Goal: Task Accomplishment & Management: Manage account settings

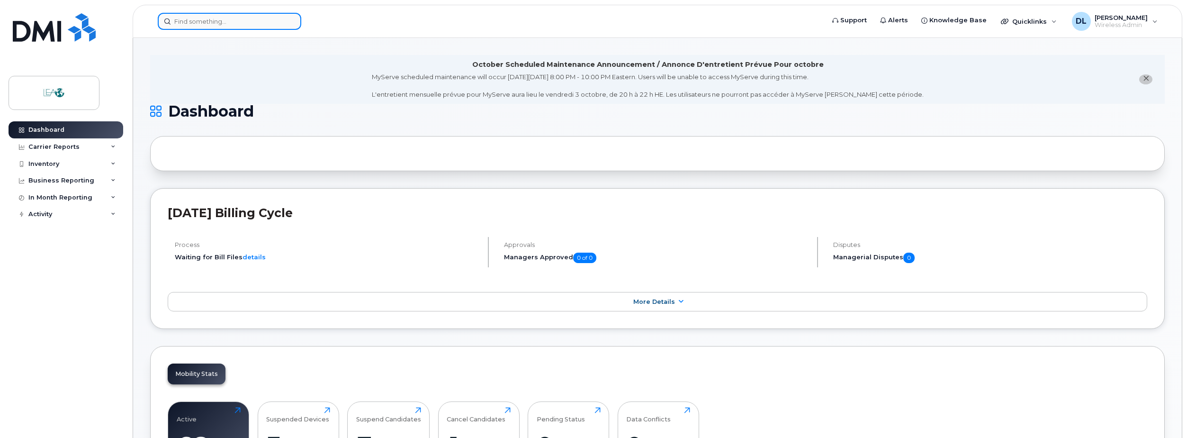
click at [207, 17] on input at bounding box center [230, 21] width 144 height 17
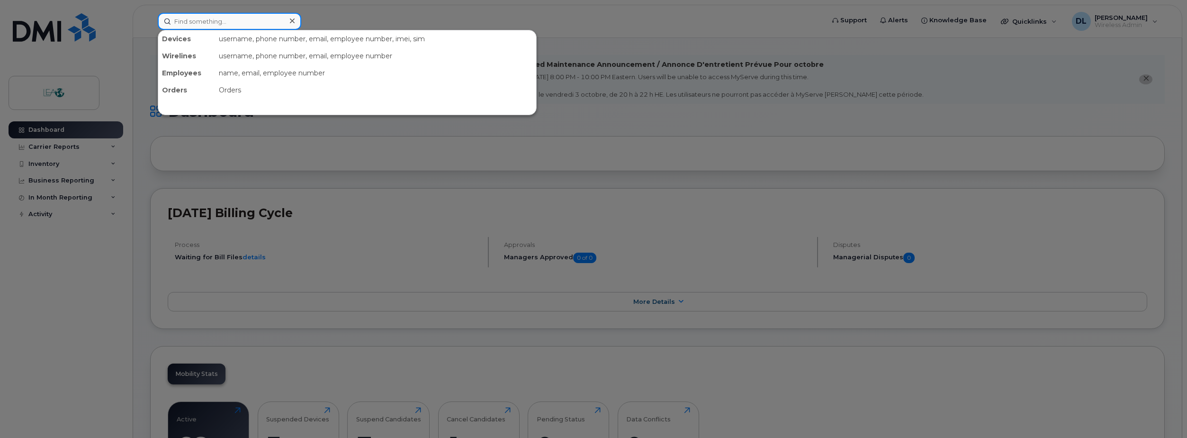
click at [204, 23] on input at bounding box center [230, 21] width 144 height 17
click at [200, 21] on input at bounding box center [230, 21] width 144 height 17
click at [237, 19] on input at bounding box center [230, 21] width 144 height 17
click at [244, 19] on input at bounding box center [230, 21] width 144 height 17
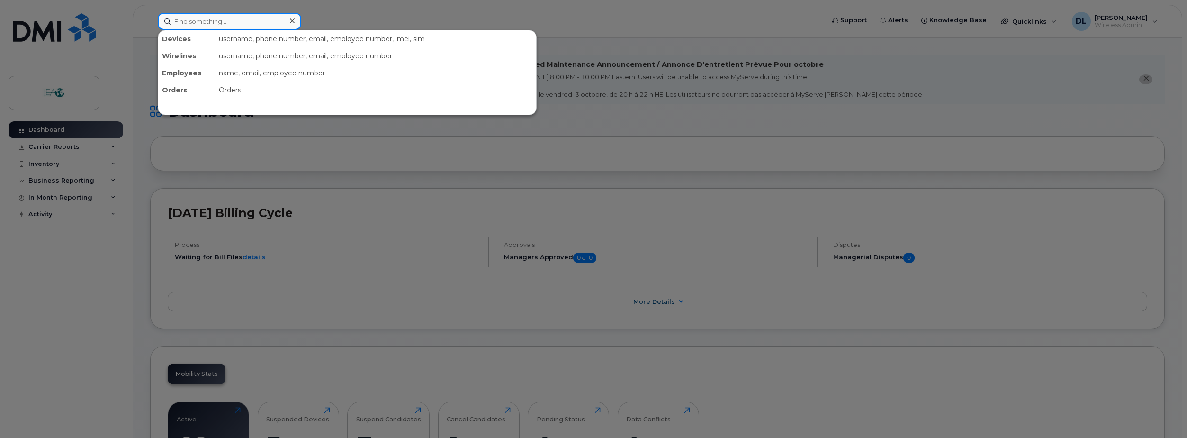
click at [244, 19] on input at bounding box center [230, 21] width 144 height 17
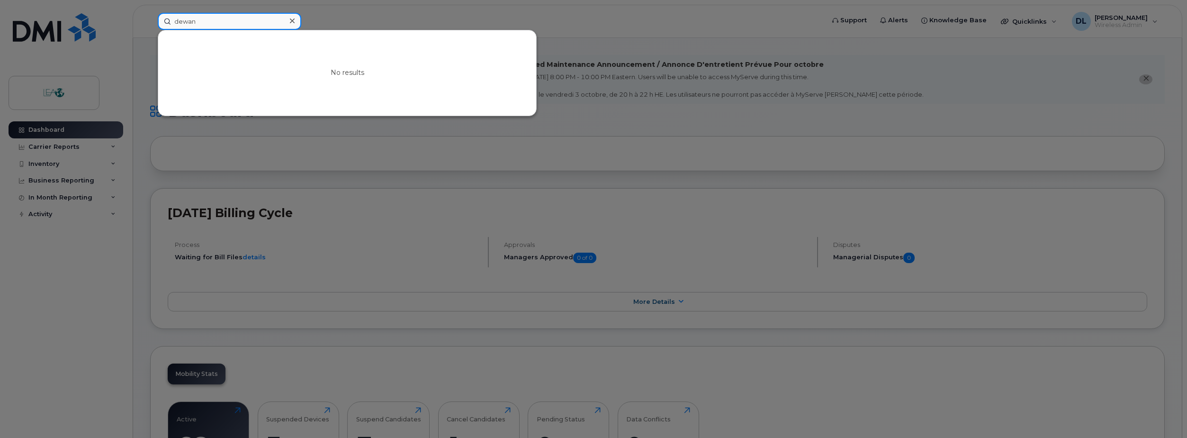
click at [244, 19] on input "dewan" at bounding box center [230, 21] width 144 height 17
type input "sidd"
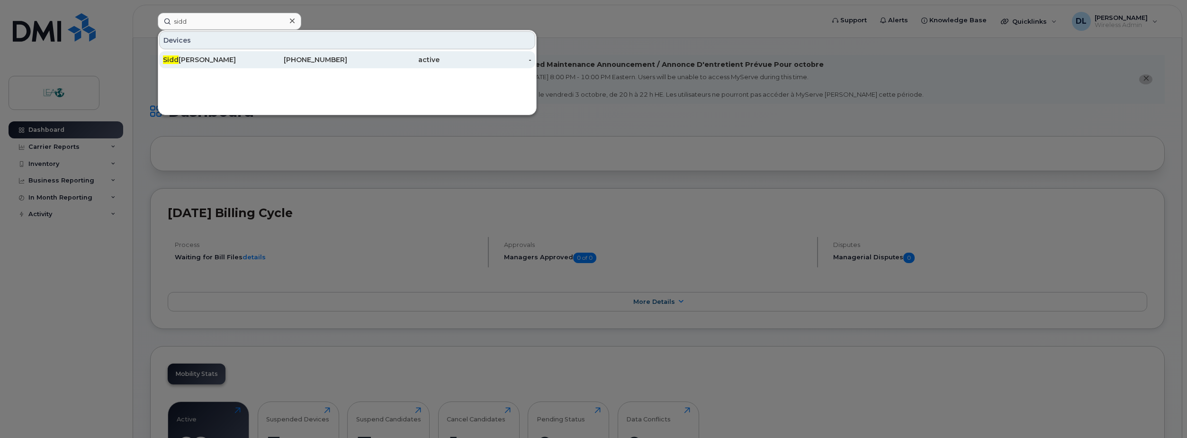
click at [282, 63] on div "[PHONE_NUMBER]" at bounding box center [301, 59] width 92 height 9
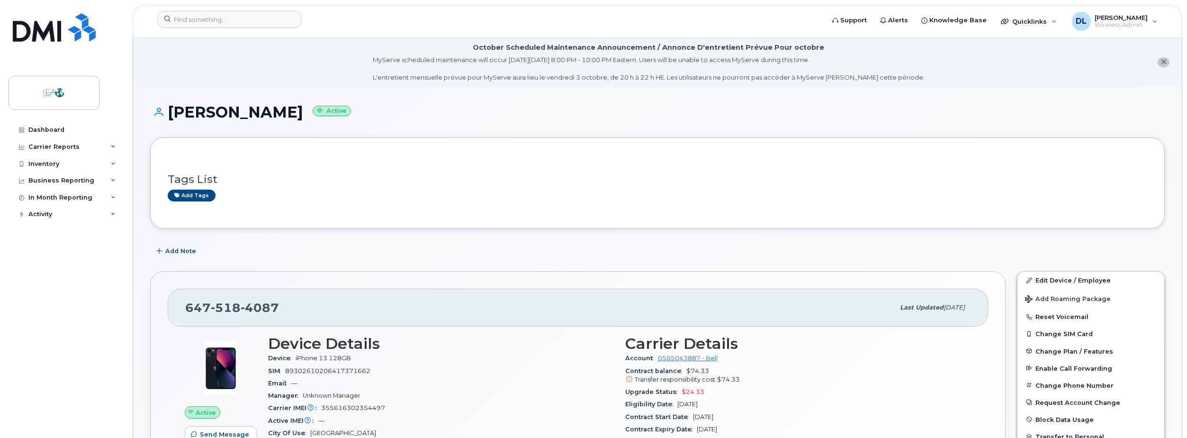
click at [193, 111] on h1 "[PERSON_NAME] Active" at bounding box center [657, 112] width 1015 height 17
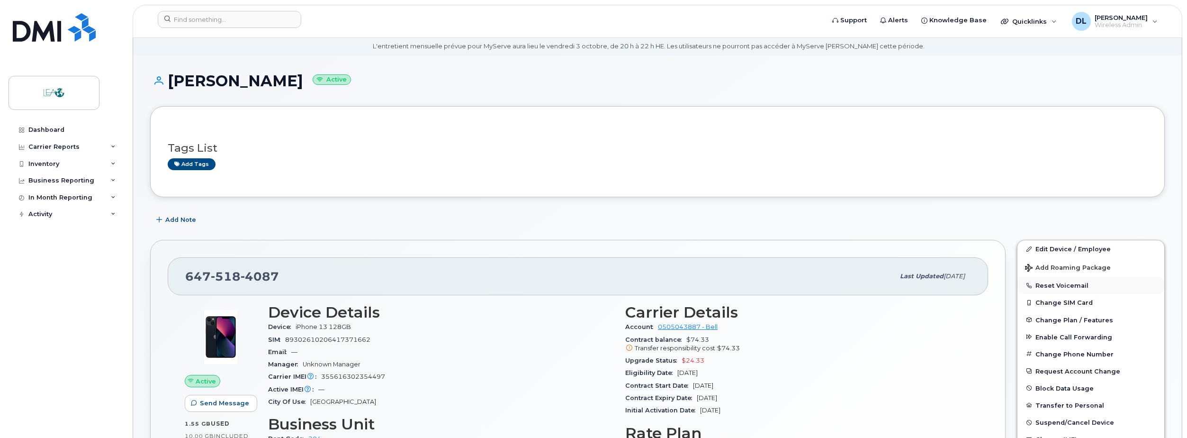
scroll to position [47, 0]
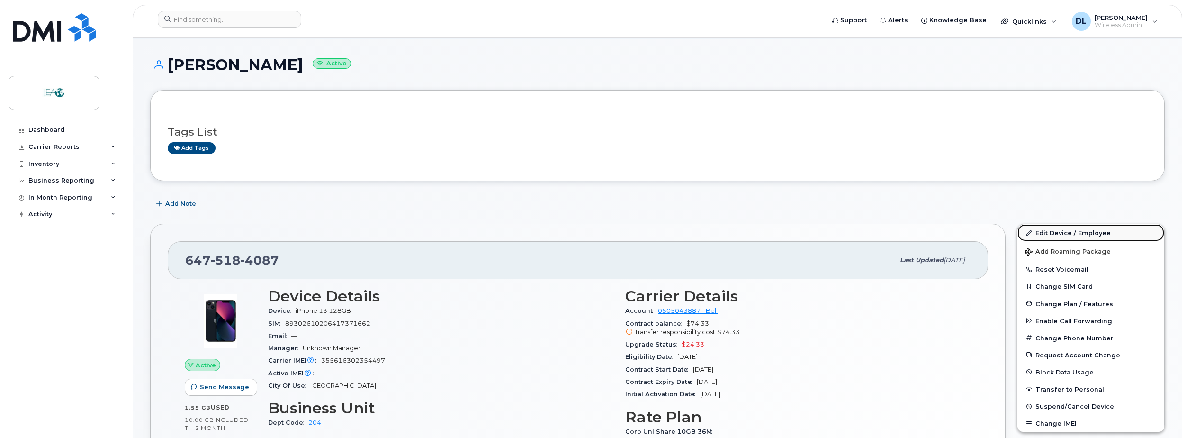
click at [1068, 240] on link "Edit Device / Employee" at bounding box center [1091, 232] width 147 height 17
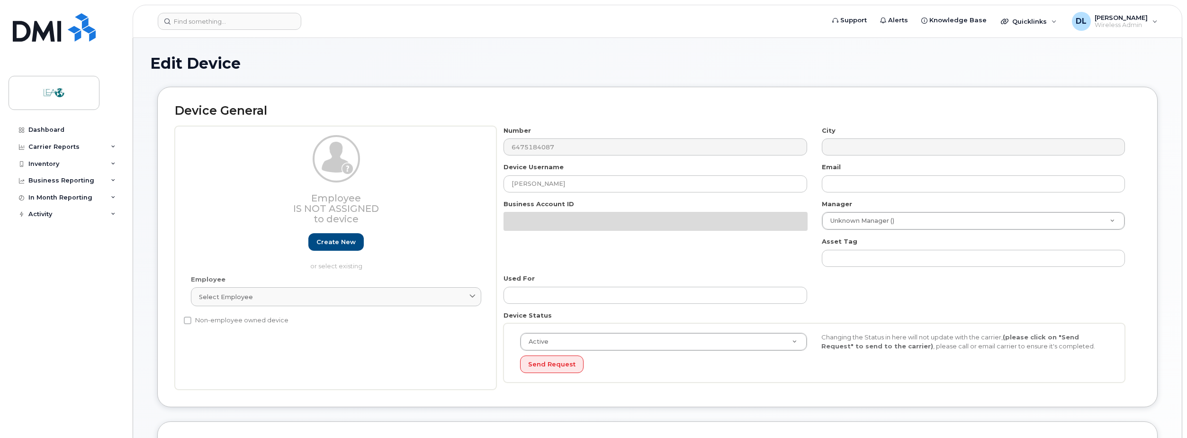
select select "5624173"
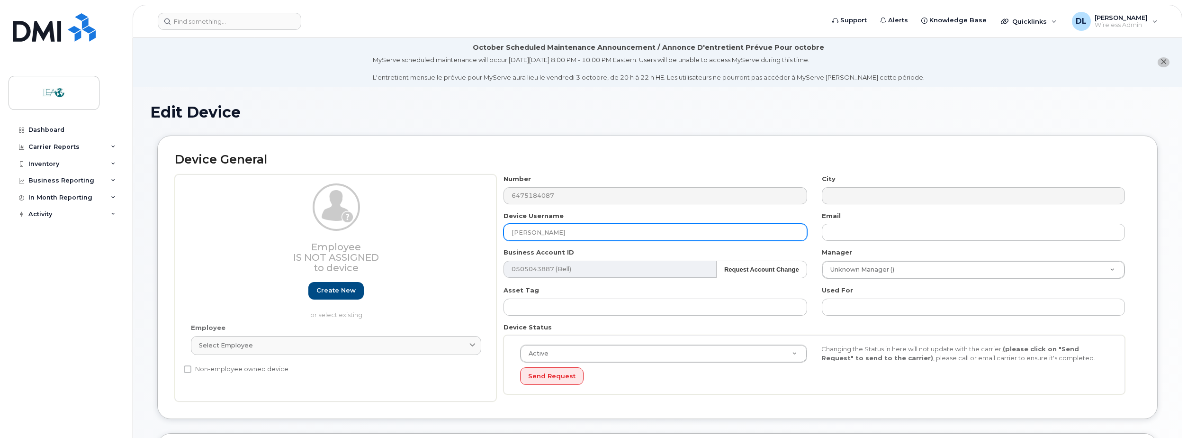
drag, startPoint x: 575, startPoint y: 232, endPoint x: 480, endPoint y: 230, distance: 94.8
click at [480, 230] on div "Employee Is not assigned to device Create new or select existing Employee Selec…" at bounding box center [658, 287] width 966 height 227
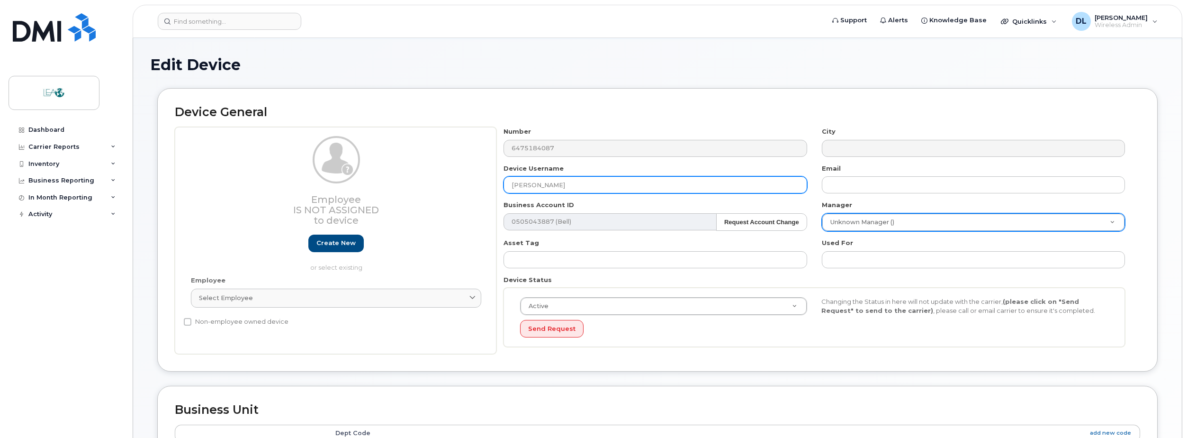
type input "Dewan Karim"
click at [887, 200] on div "Number 6475184087 City Device Username Dewan Karim Email Business Account ID 05…" at bounding box center [815, 240] width 636 height 227
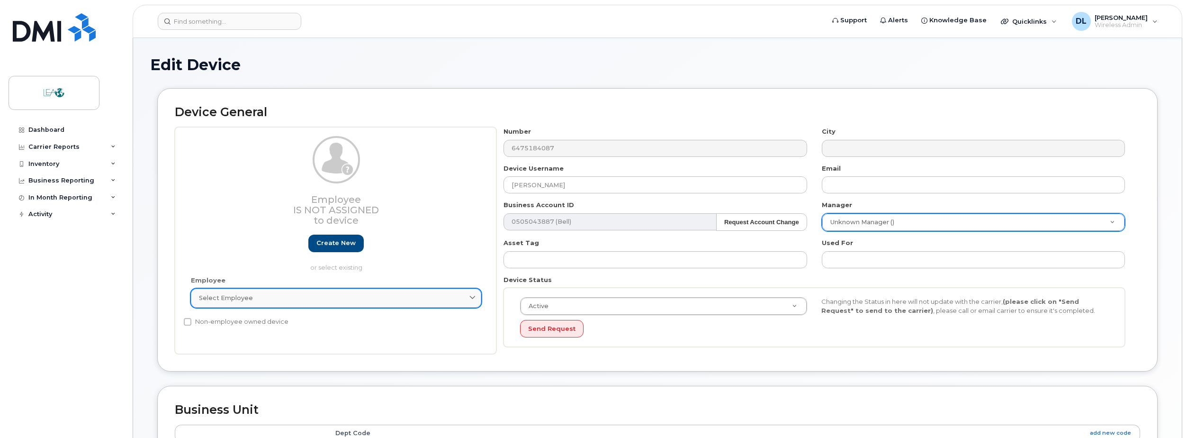
click at [474, 298] on icon at bounding box center [473, 298] width 6 height 6
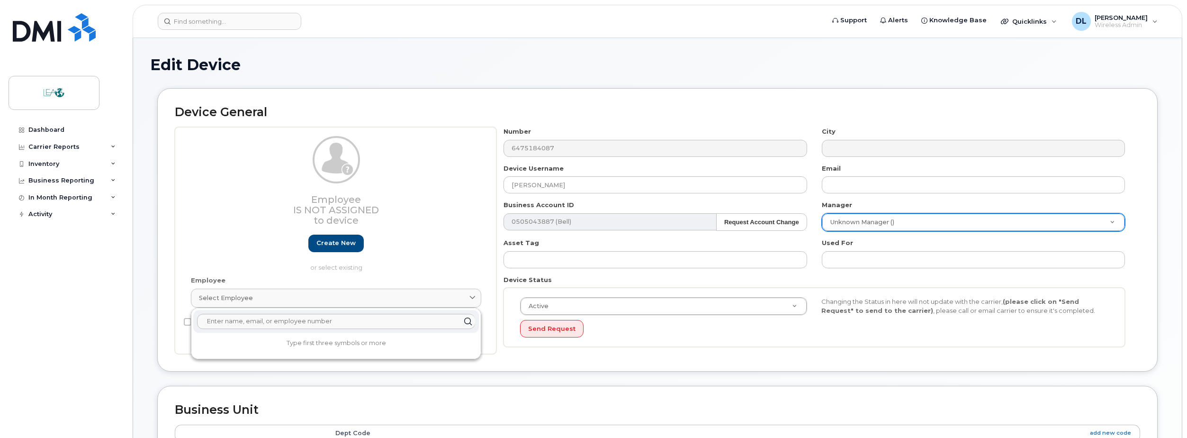
click at [470, 279] on div "Employee Select employee Type first three symbols or more" at bounding box center [336, 296] width 305 height 40
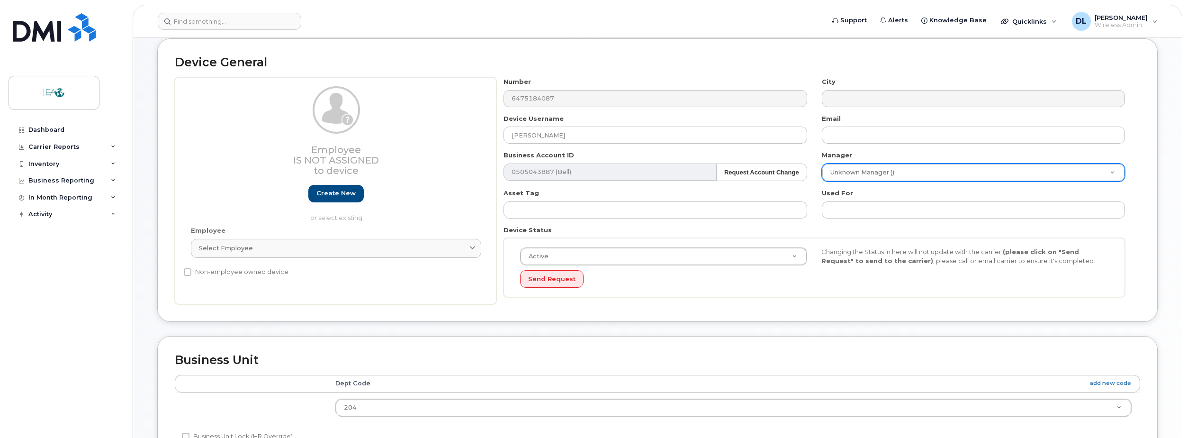
scroll to position [237, 0]
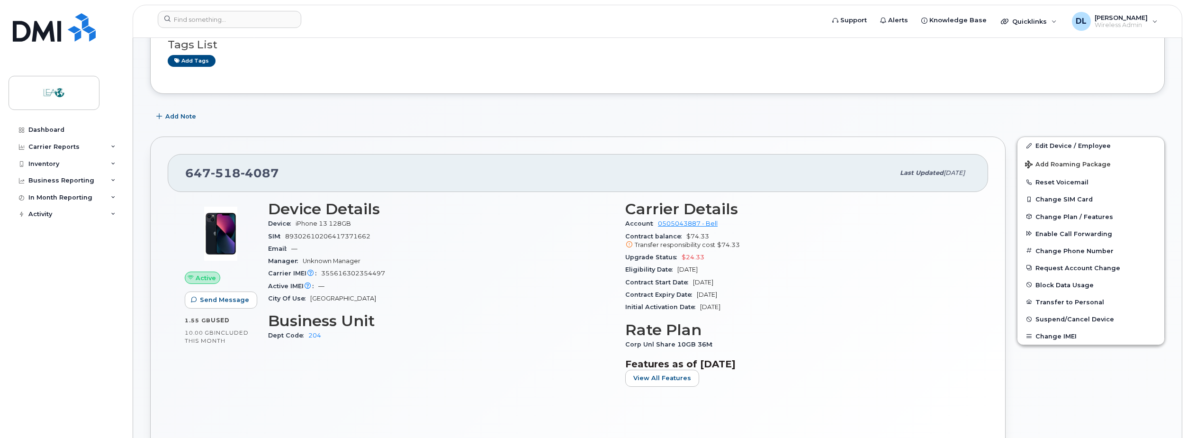
scroll to position [190, 0]
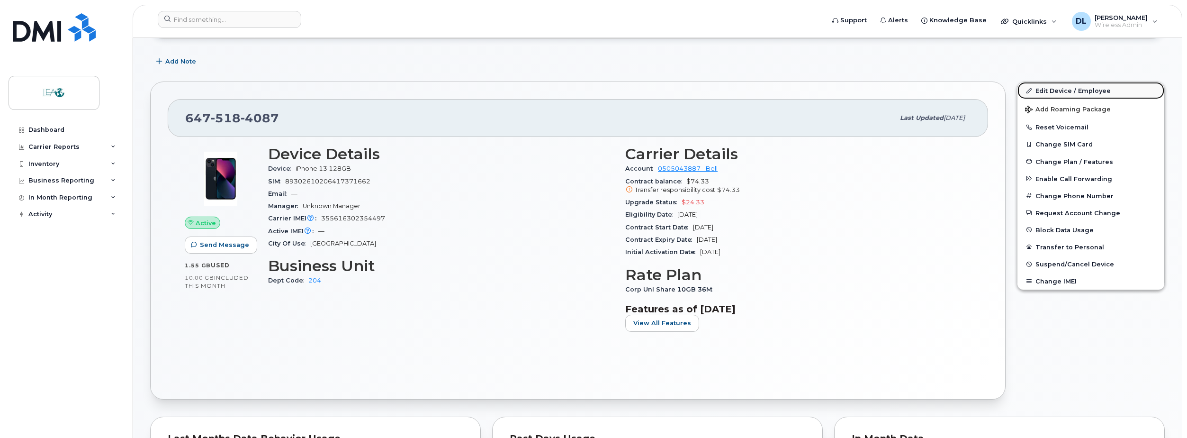
click at [1058, 94] on link "Edit Device / Employee" at bounding box center [1091, 90] width 147 height 17
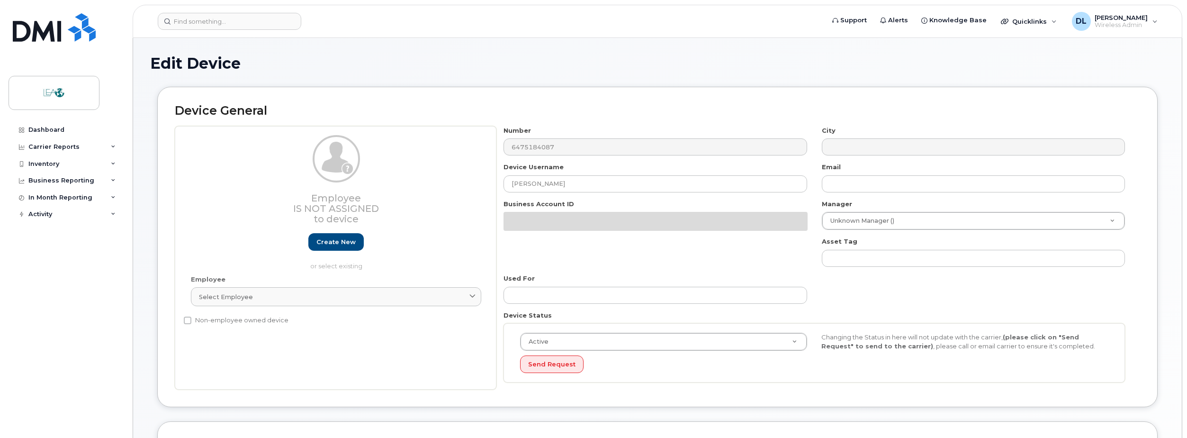
select select "5624173"
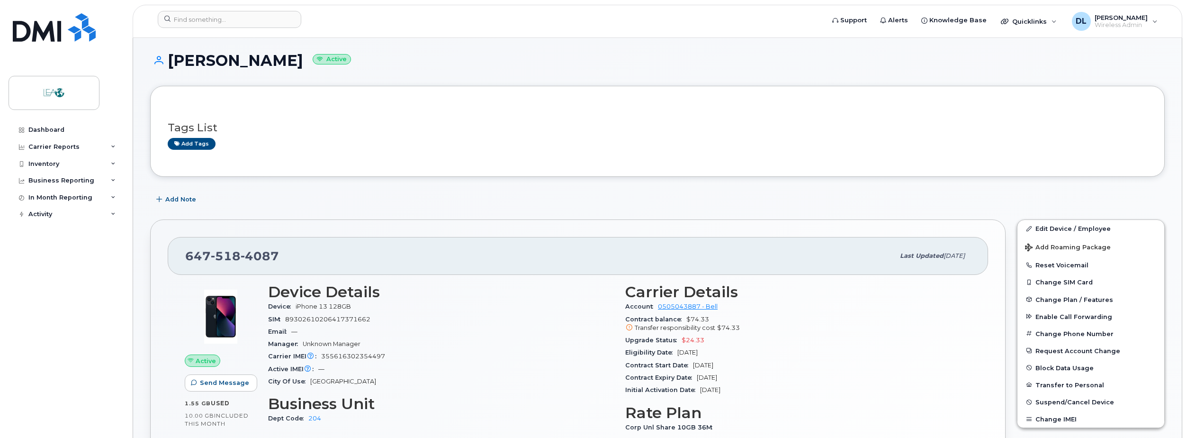
scroll to position [47, 0]
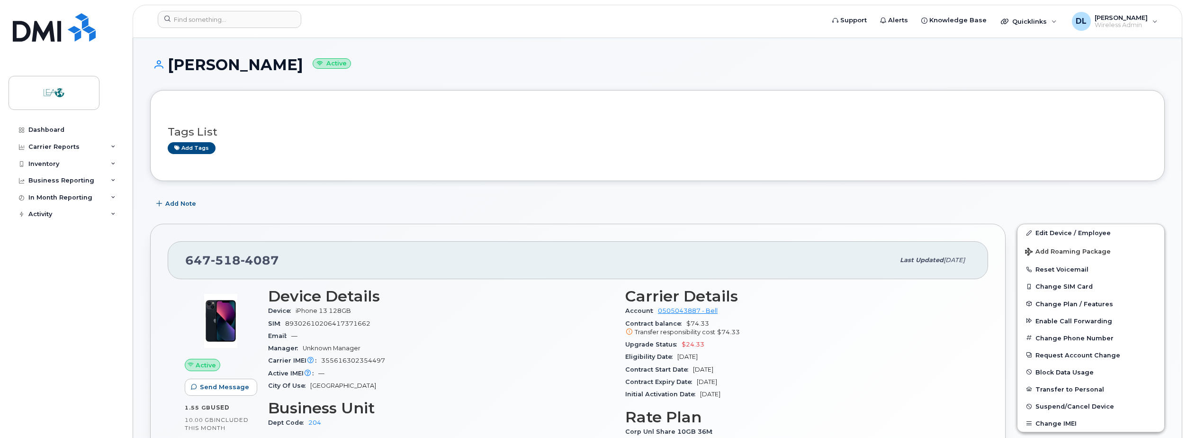
click at [213, 62] on h1 "[PERSON_NAME] Active" at bounding box center [657, 64] width 1015 height 17
click at [155, 63] on icon at bounding box center [156, 64] width 13 height 9
drag, startPoint x: 190, startPoint y: 63, endPoint x: 199, endPoint y: 63, distance: 10.0
click at [190, 63] on h1 "Sidd Shah Active" at bounding box center [657, 64] width 1015 height 17
click at [199, 64] on h1 "Sidd Shah Active" at bounding box center [657, 64] width 1015 height 17
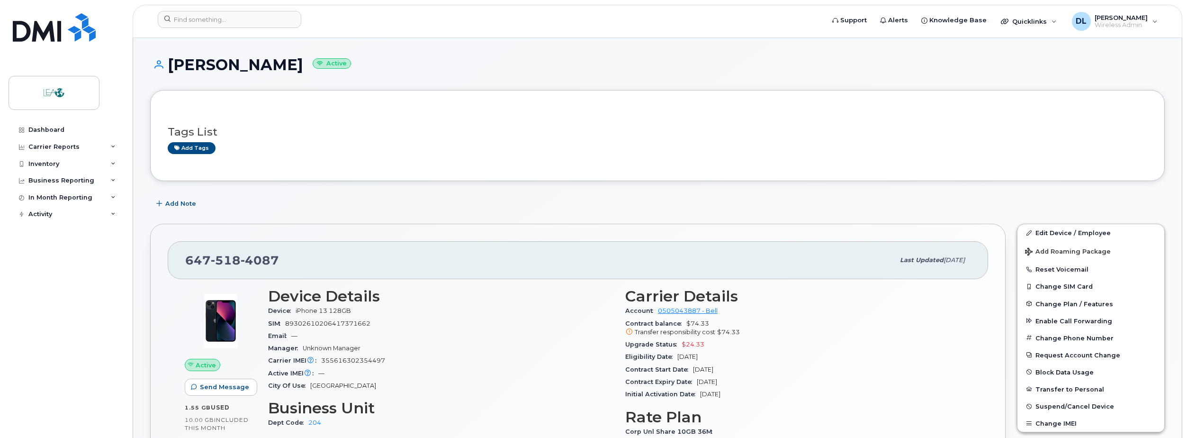
click at [200, 64] on h1 "Sidd Shah Active" at bounding box center [657, 64] width 1015 height 17
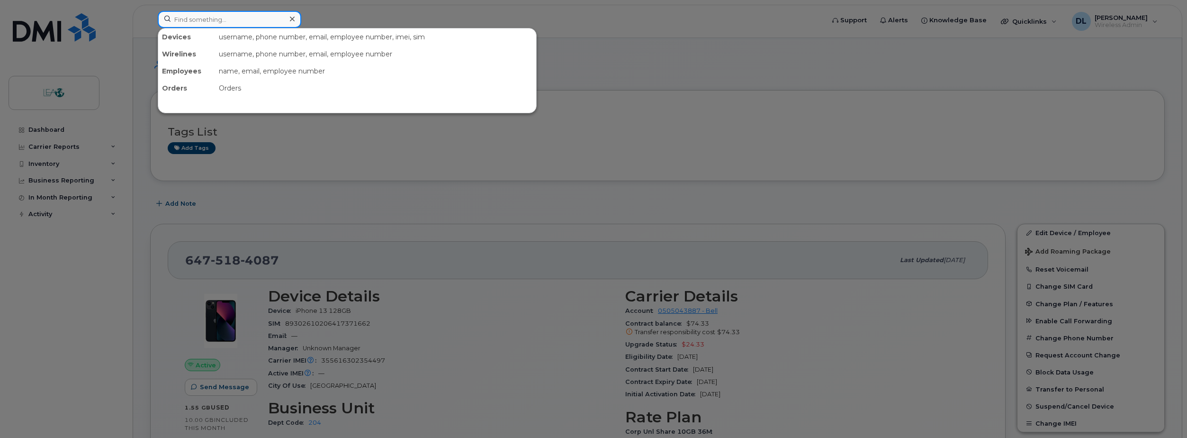
click at [201, 23] on input at bounding box center [230, 19] width 144 height 17
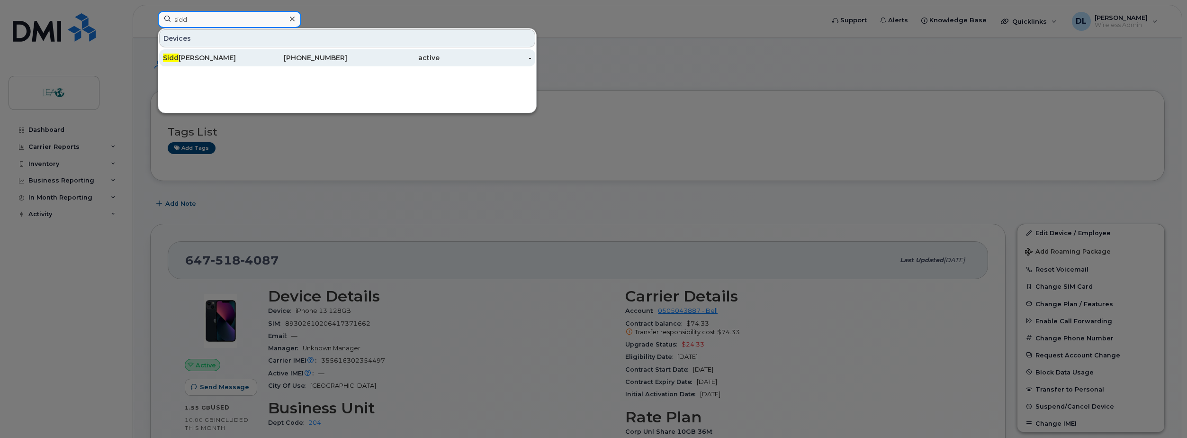
type input "sidd"
click at [204, 57] on div "Sidd Shah" at bounding box center [209, 57] width 92 height 9
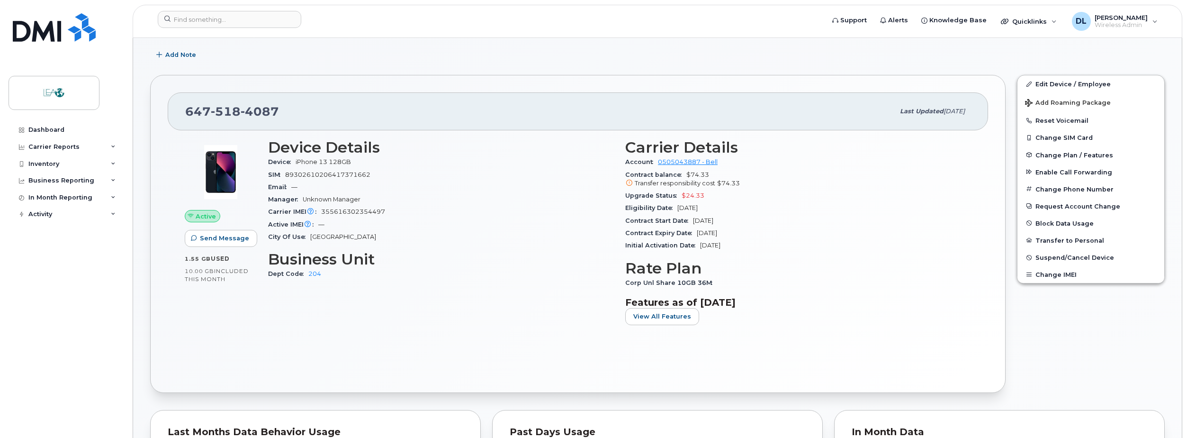
scroll to position [95, 0]
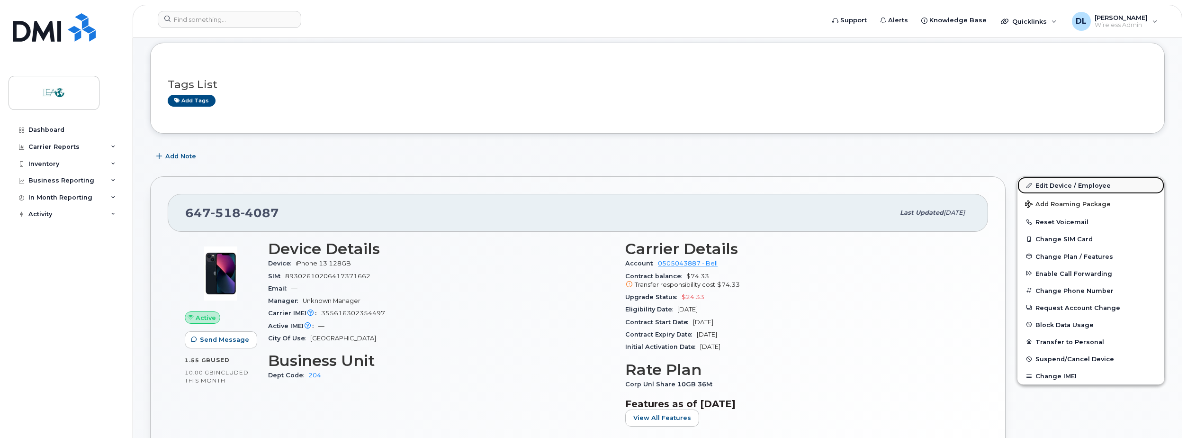
click at [1066, 185] on link "Edit Device / Employee" at bounding box center [1091, 185] width 147 height 17
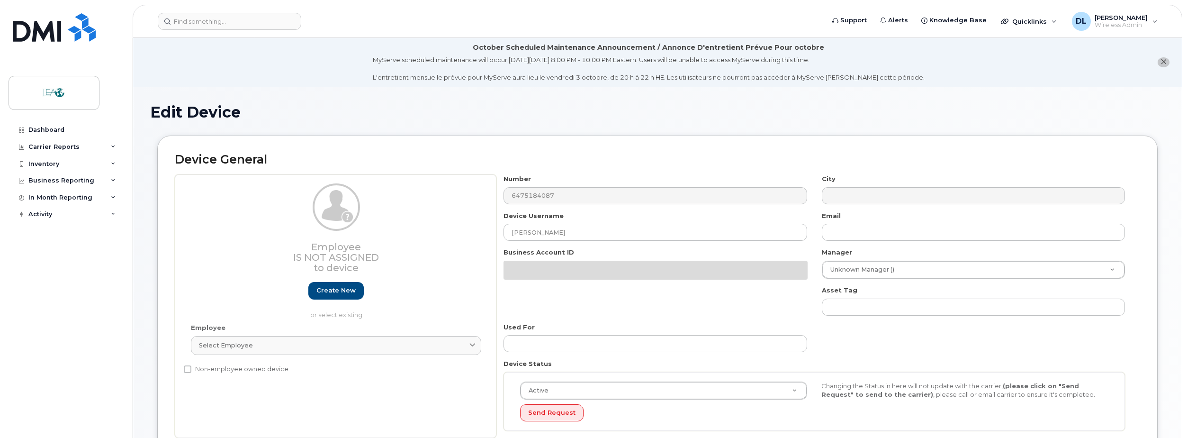
select select "5624173"
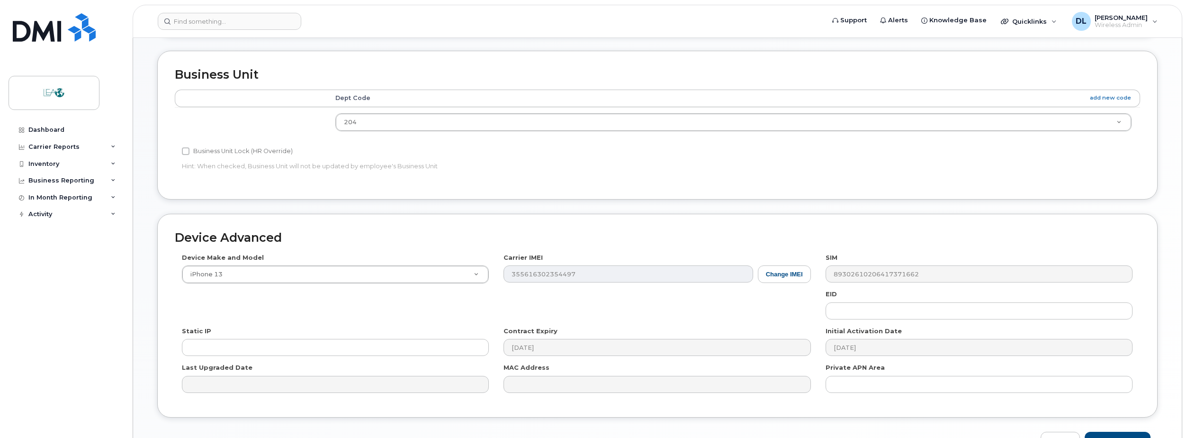
scroll to position [252, 0]
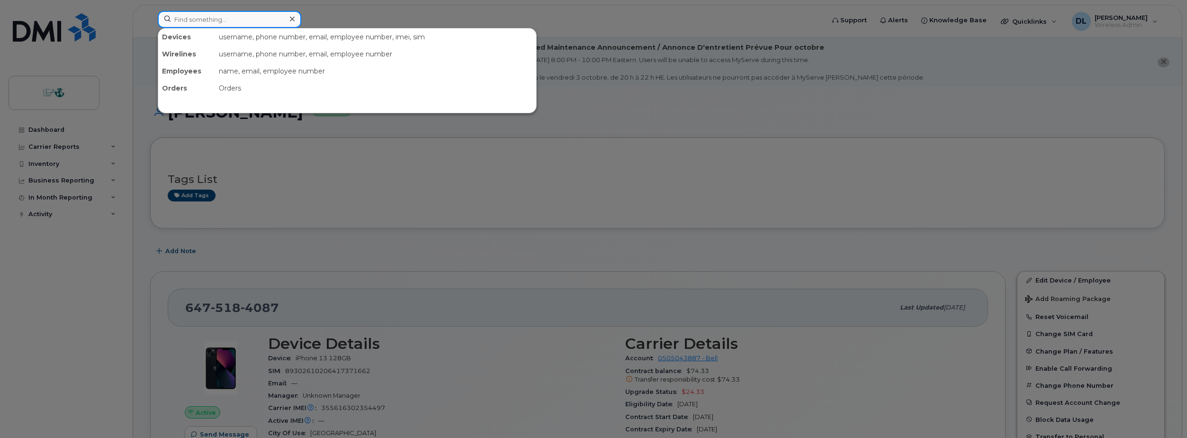
click at [207, 20] on input at bounding box center [230, 19] width 144 height 17
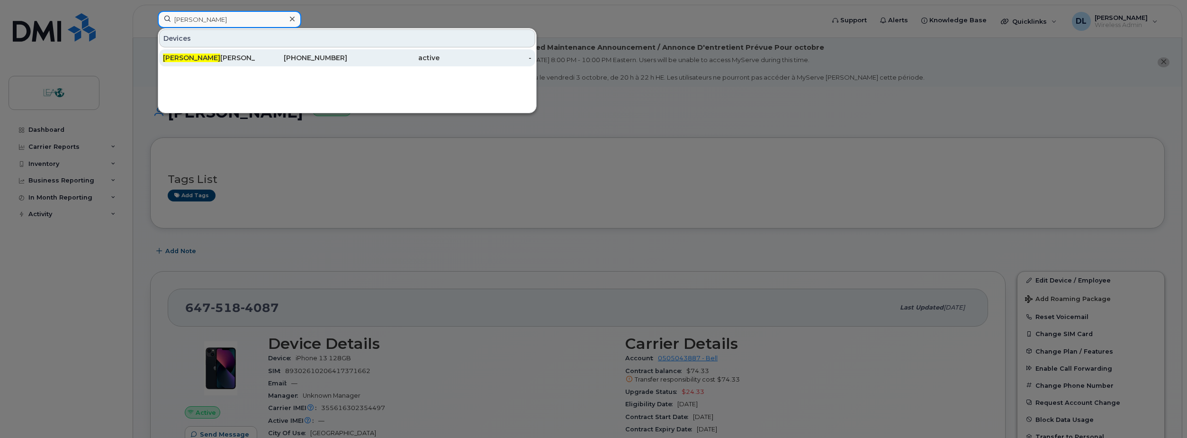
type input "bob"
click at [211, 57] on div "Bob Mcmahon" at bounding box center [209, 57] width 92 height 9
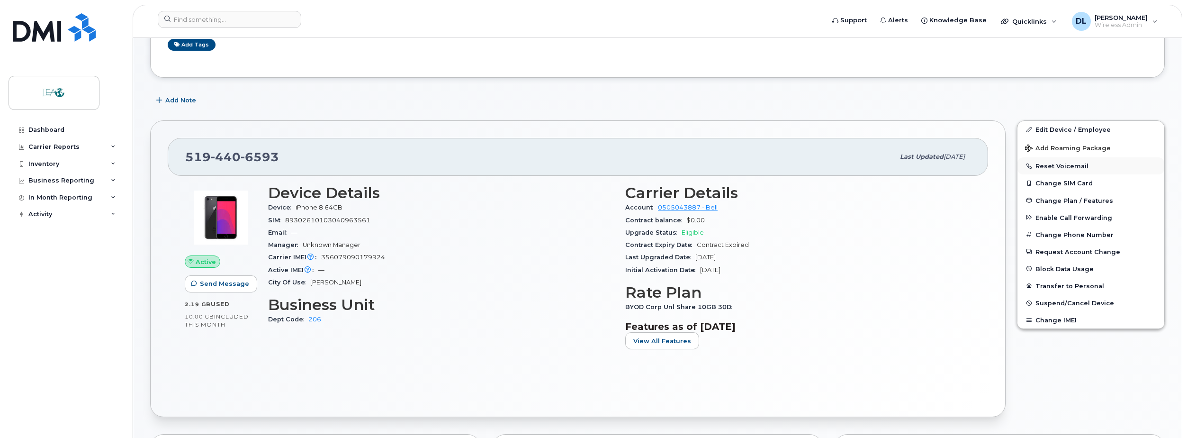
scroll to position [142, 0]
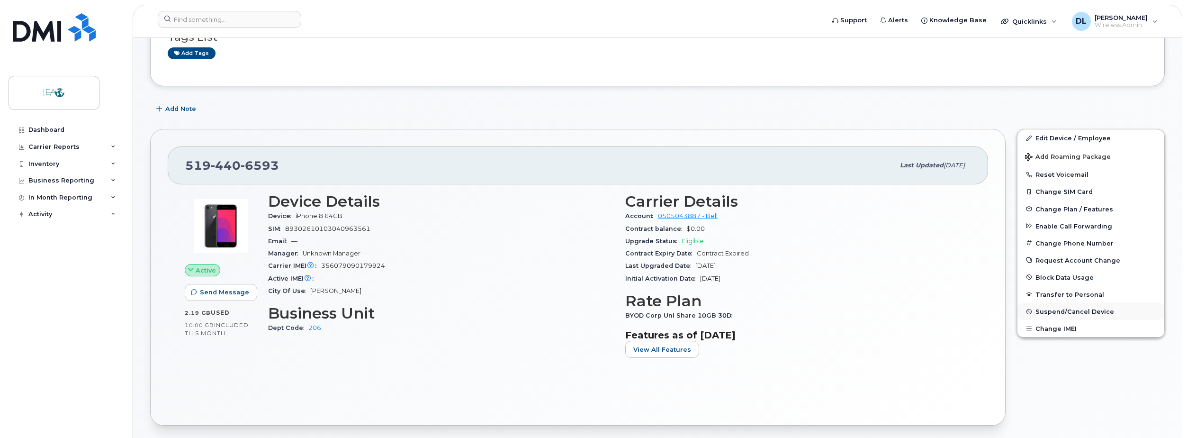
click at [1057, 312] on span "Suspend/Cancel Device" at bounding box center [1075, 311] width 79 height 7
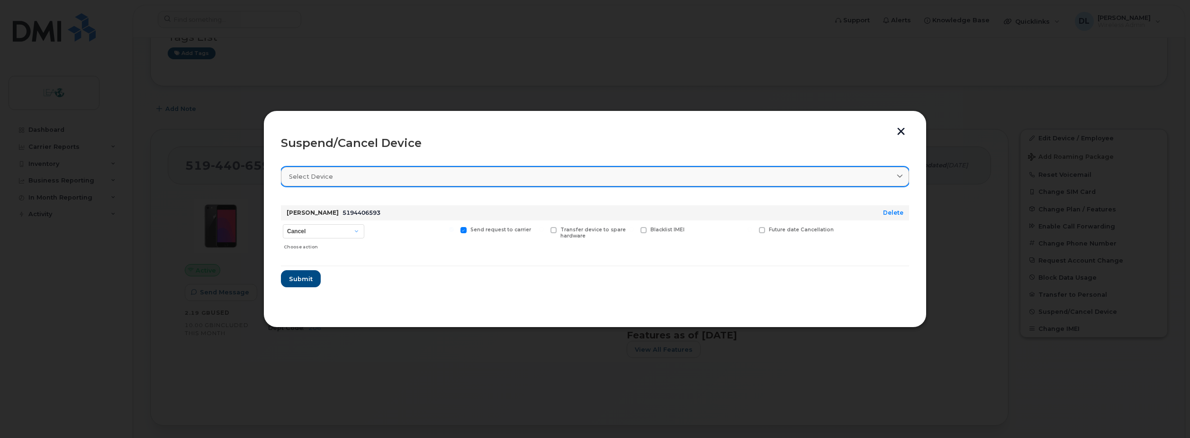
click at [414, 181] on div "Select device" at bounding box center [595, 176] width 612 height 9
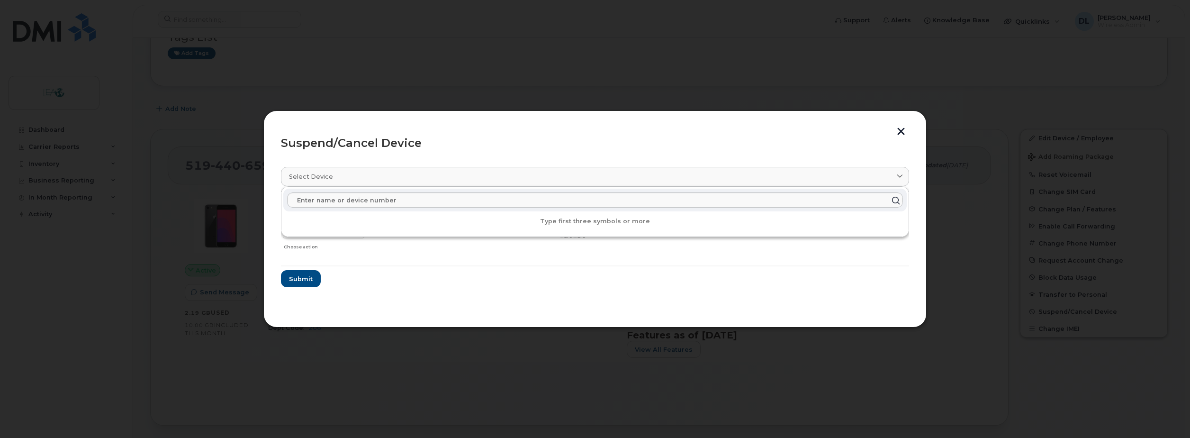
click at [462, 109] on div at bounding box center [595, 219] width 1190 height 438
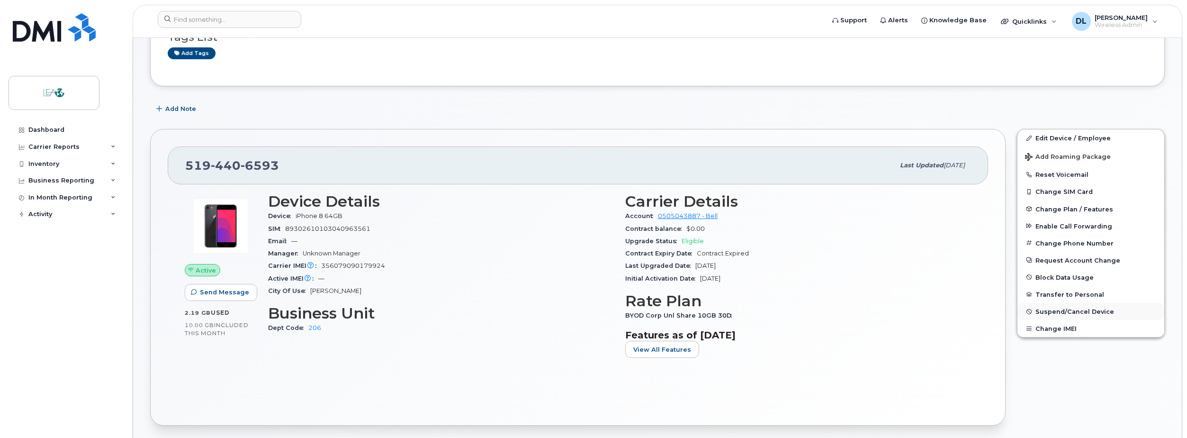
click at [1059, 312] on span "Suspend/Cancel Device" at bounding box center [1075, 311] width 79 height 7
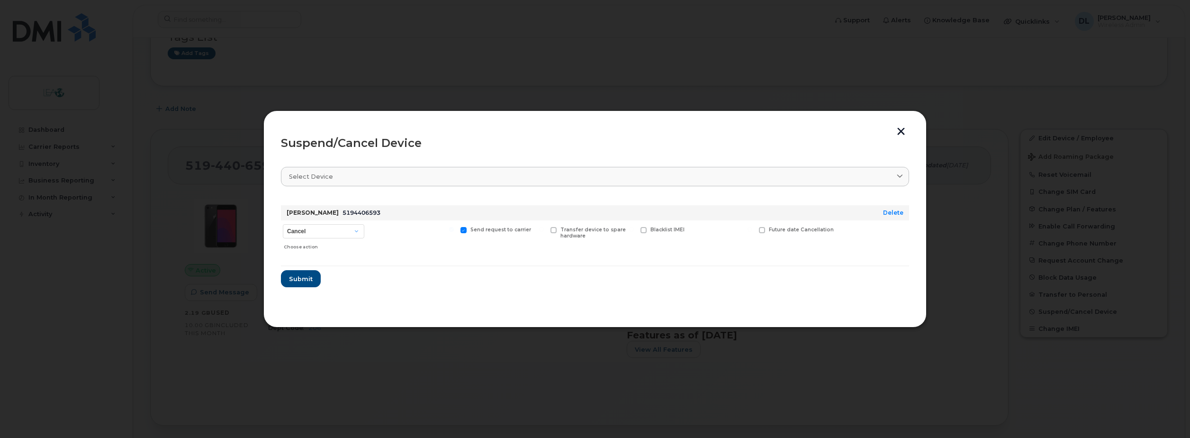
click at [365, 236] on div "Cancel Suspend - Extend Suspension Suspend - Reduced Rate Suspend - Full Rate S…" at bounding box center [323, 237] width 85 height 34
click at [354, 233] on select "Cancel Suspend - Extend Suspension Suspend - Reduced Rate Suspend - Full Rate S…" at bounding box center [323, 231] width 81 height 14
click at [283, 224] on select "Cancel Suspend - Extend Suspension Suspend - Reduced Rate Suspend - Full Rate S…" at bounding box center [323, 231] width 81 height 14
click at [307, 277] on span "Submit" at bounding box center [301, 278] width 24 height 9
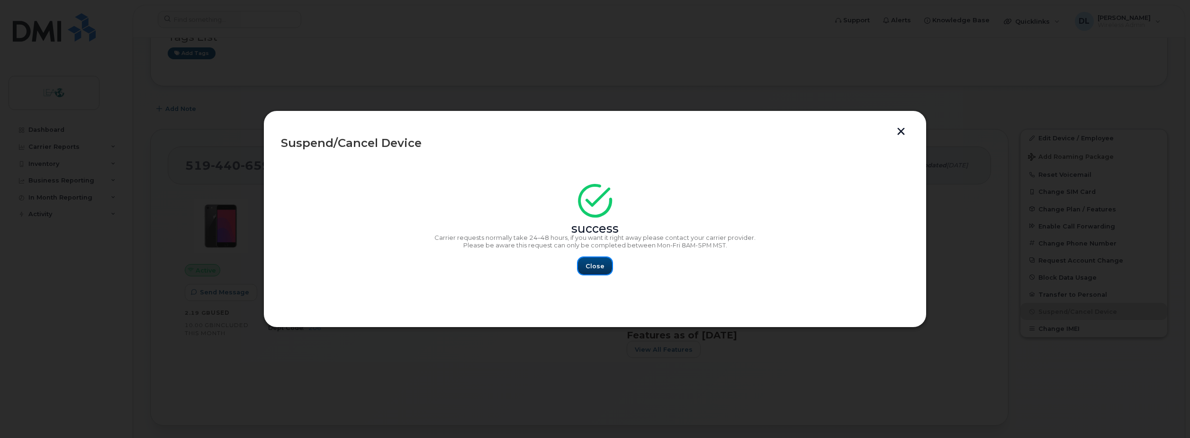
click at [591, 270] on span "Close" at bounding box center [595, 266] width 19 height 9
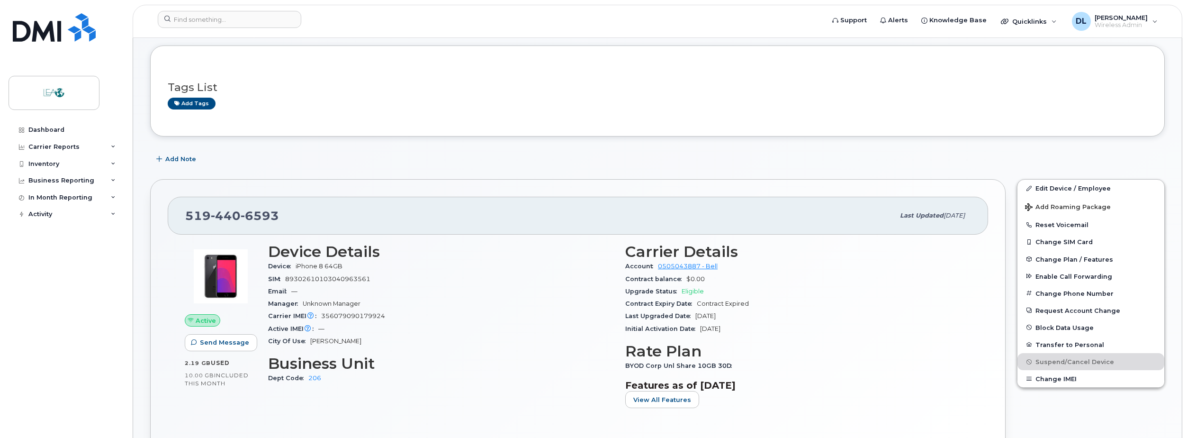
scroll to position [0, 0]
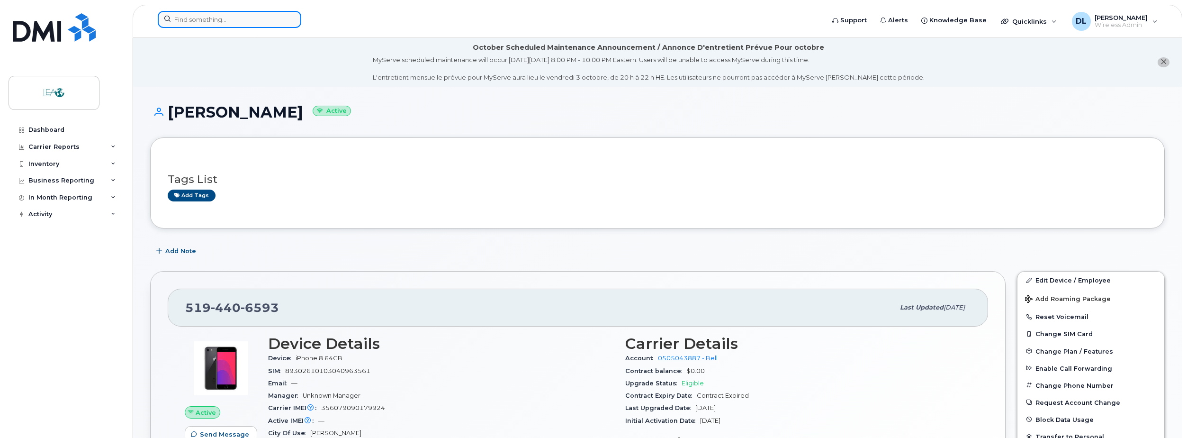
click at [235, 25] on input at bounding box center [230, 19] width 144 height 17
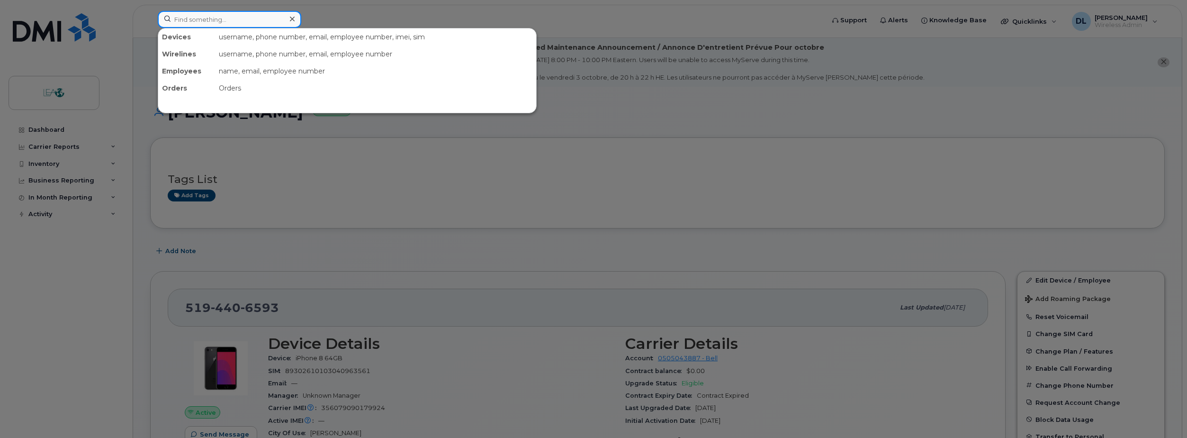
click at [235, 25] on input at bounding box center [230, 19] width 144 height 17
type input "zara"
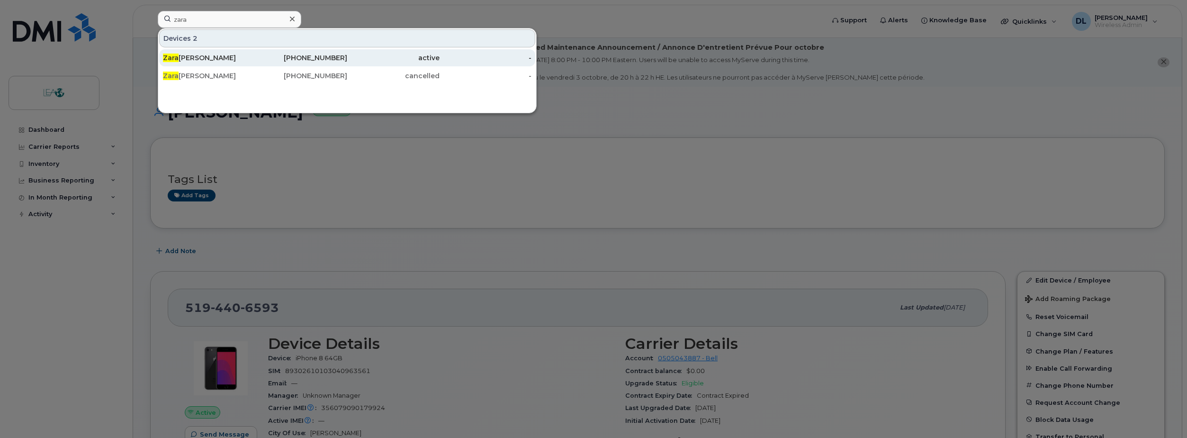
click at [229, 62] on div "Zara Georgis" at bounding box center [209, 57] width 92 height 9
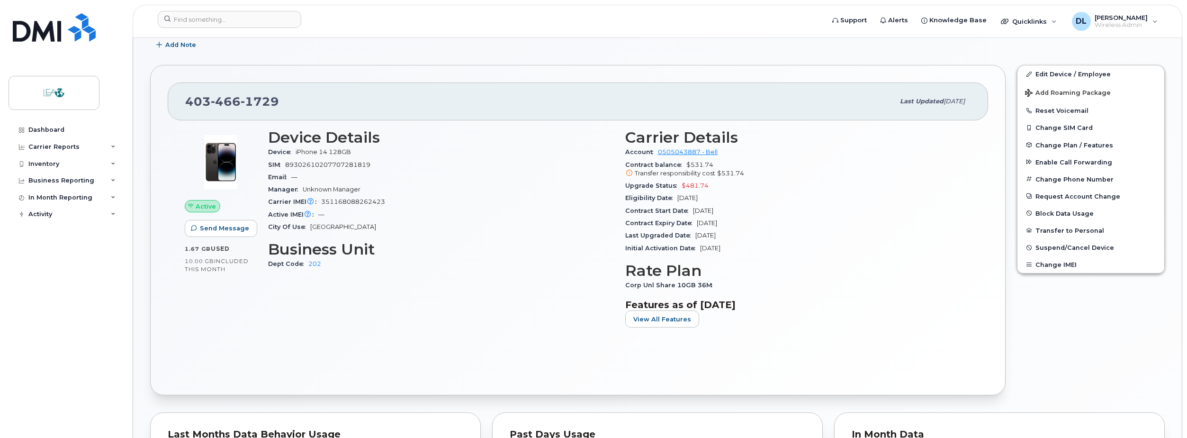
scroll to position [190, 0]
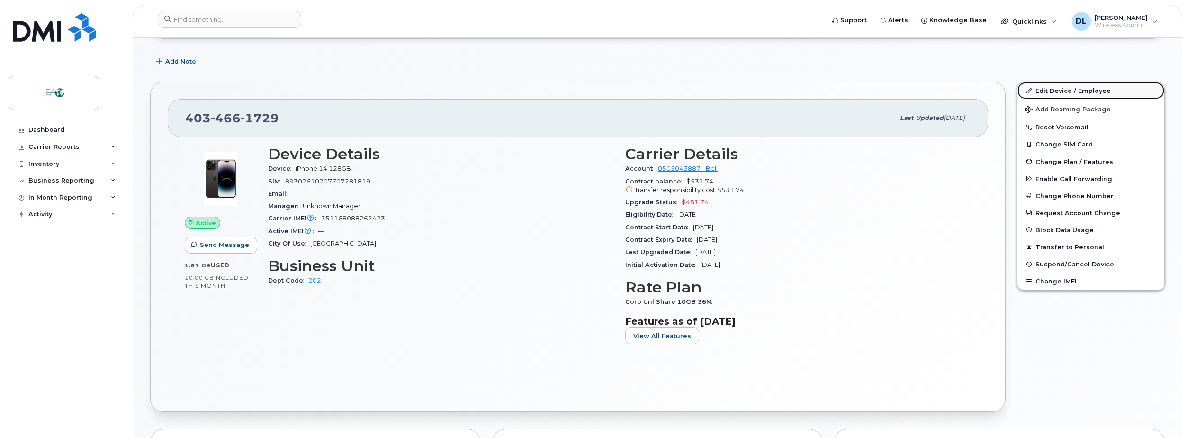
click at [1055, 91] on link "Edit Device / Employee" at bounding box center [1091, 90] width 147 height 17
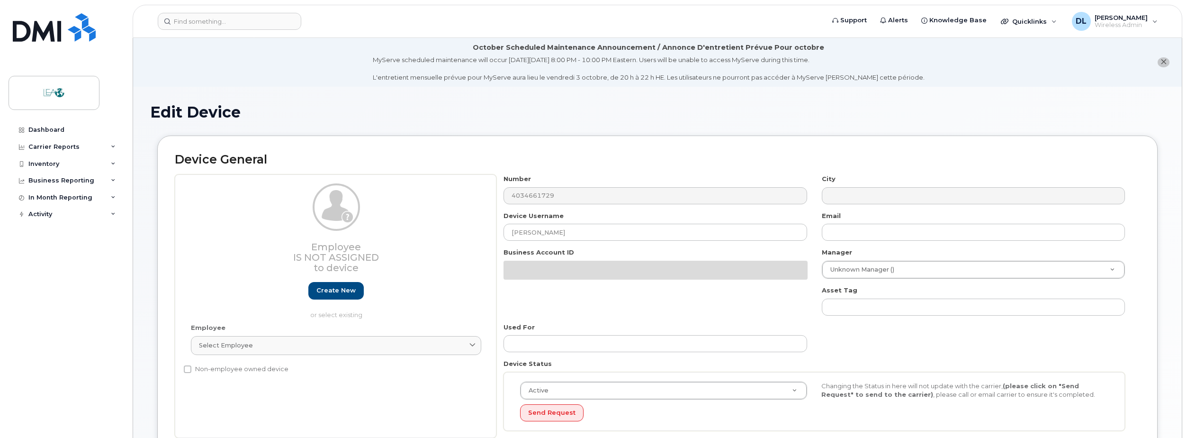
select select "5624168"
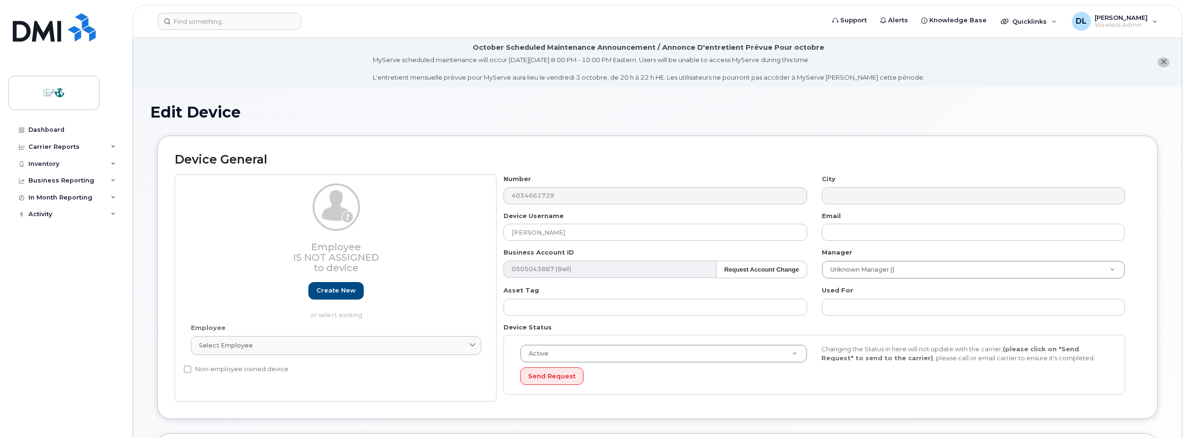
click at [591, 116] on h1 "Edit Device" at bounding box center [657, 112] width 1015 height 17
